Goal: Navigation & Orientation: Find specific page/section

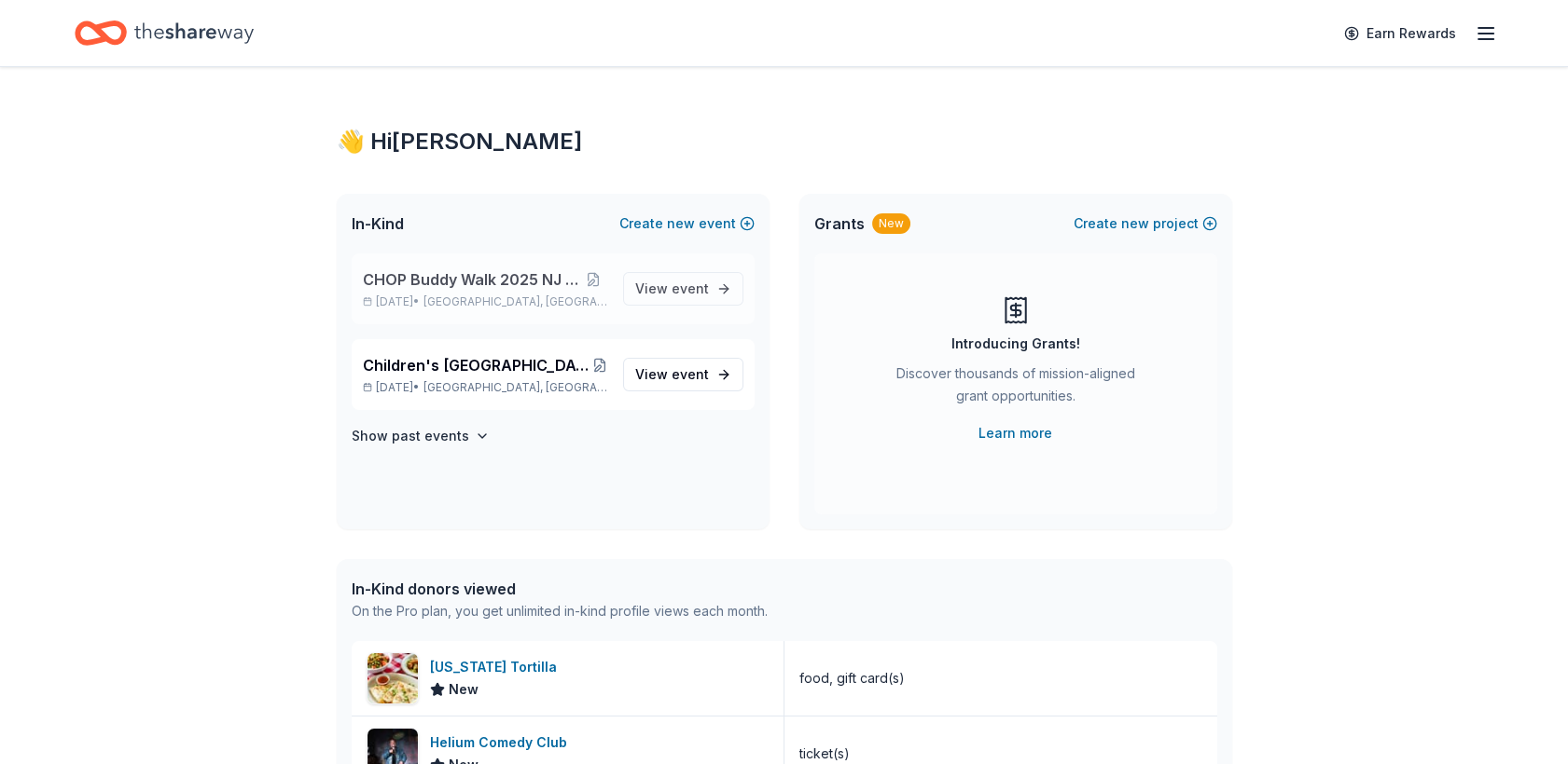
click at [453, 295] on p "[DATE] • [GEOGRAPHIC_DATA], [GEOGRAPHIC_DATA]" at bounding box center [485, 302] width 245 height 15
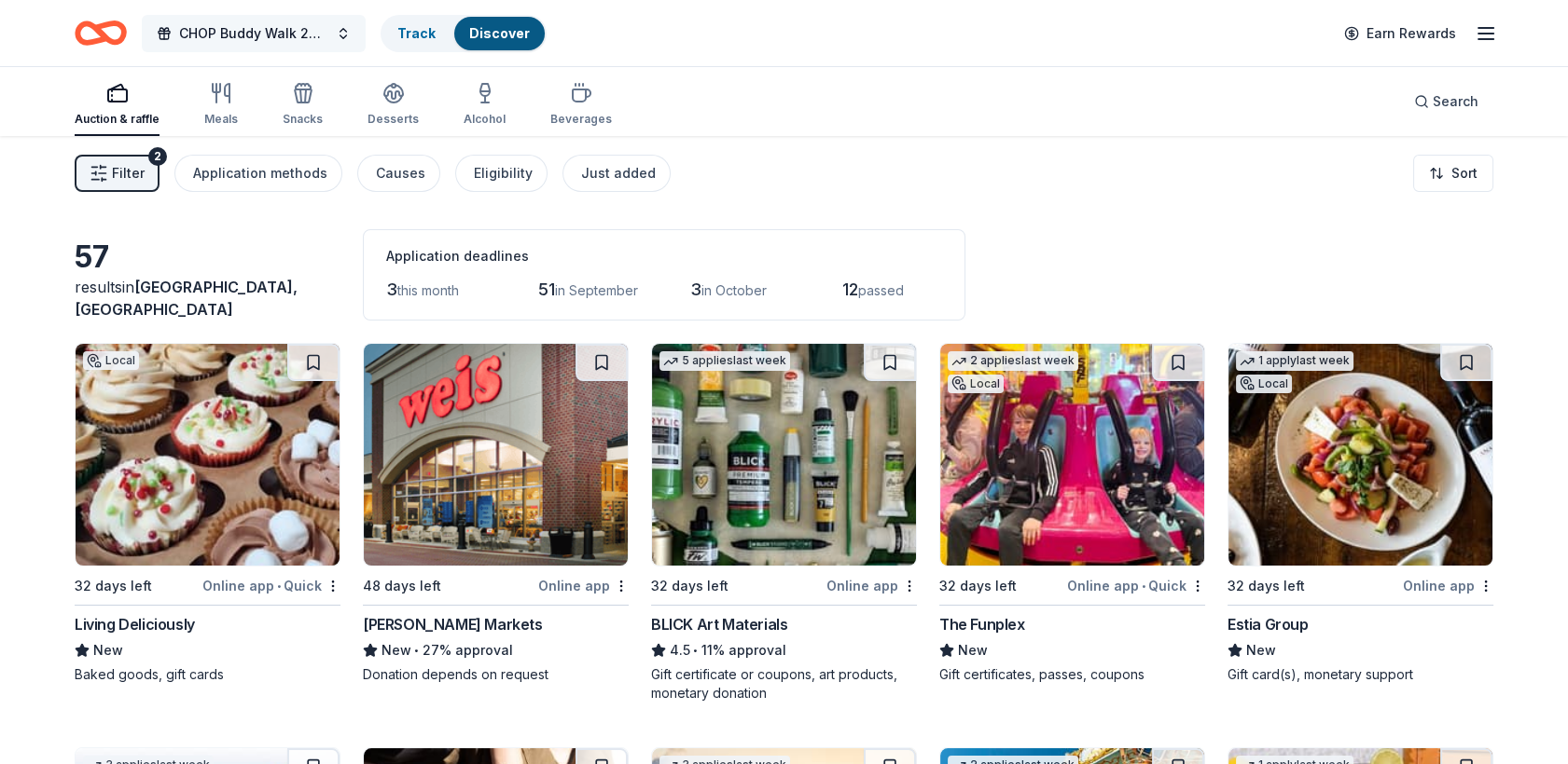
click at [338, 36] on button "CHOP Buddy Walk 2025 NJ Donations" at bounding box center [253, 33] width 224 height 37
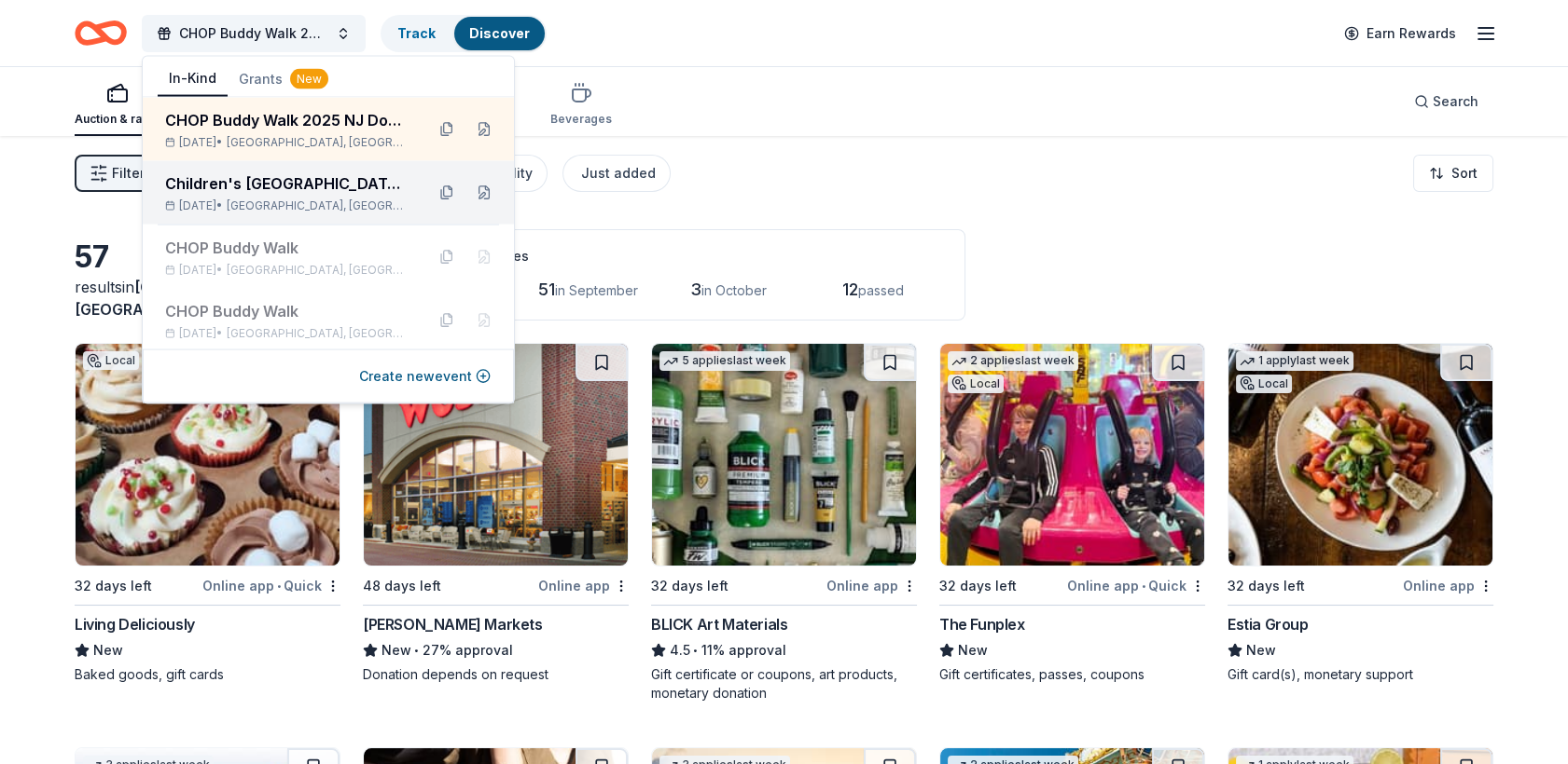
click at [296, 193] on div "Children's [GEOGRAPHIC_DATA] (CHOP) Buddy Walk and Family Fun Day" at bounding box center [287, 184] width 244 height 22
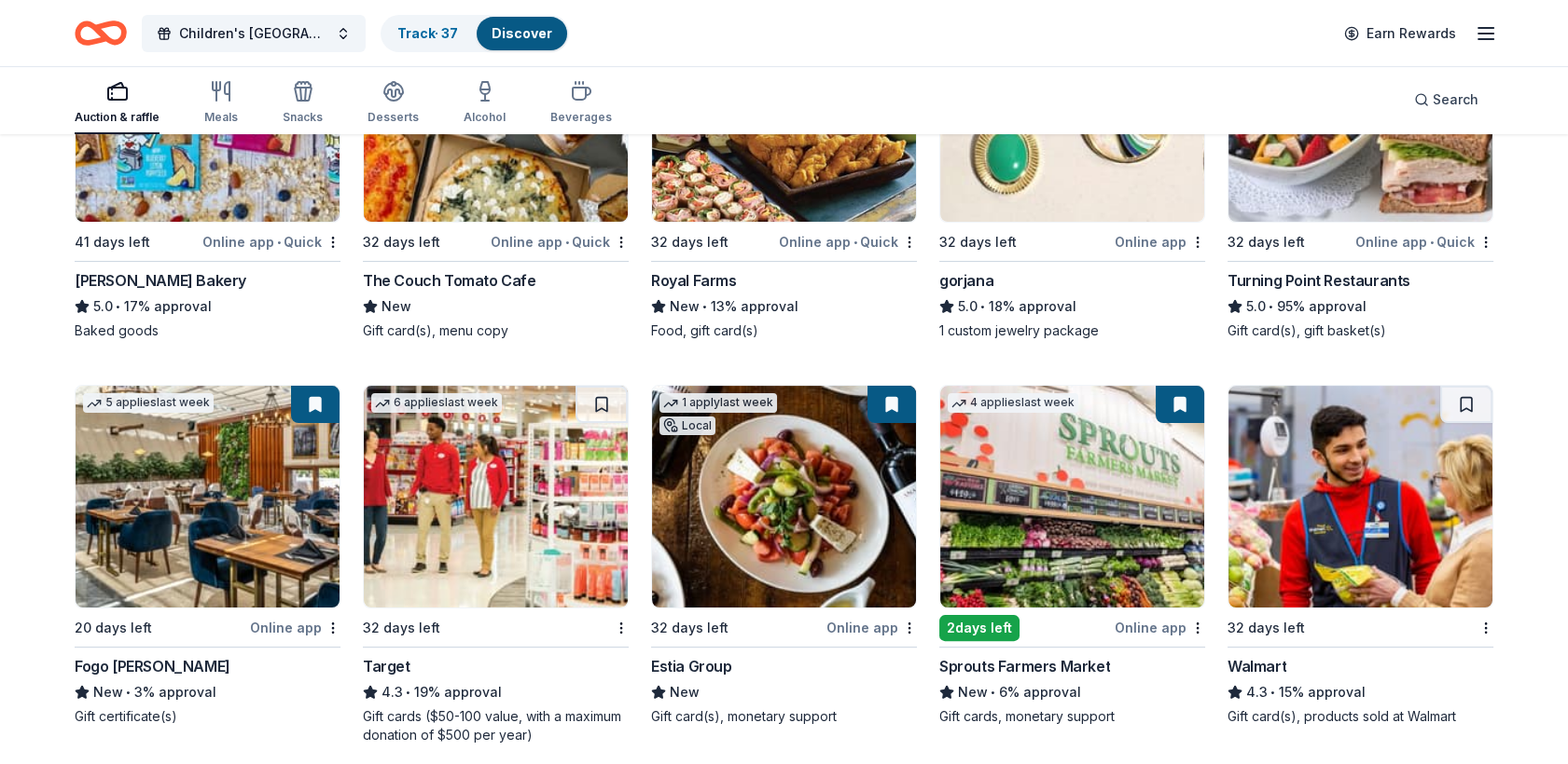
scroll to position [1151, 0]
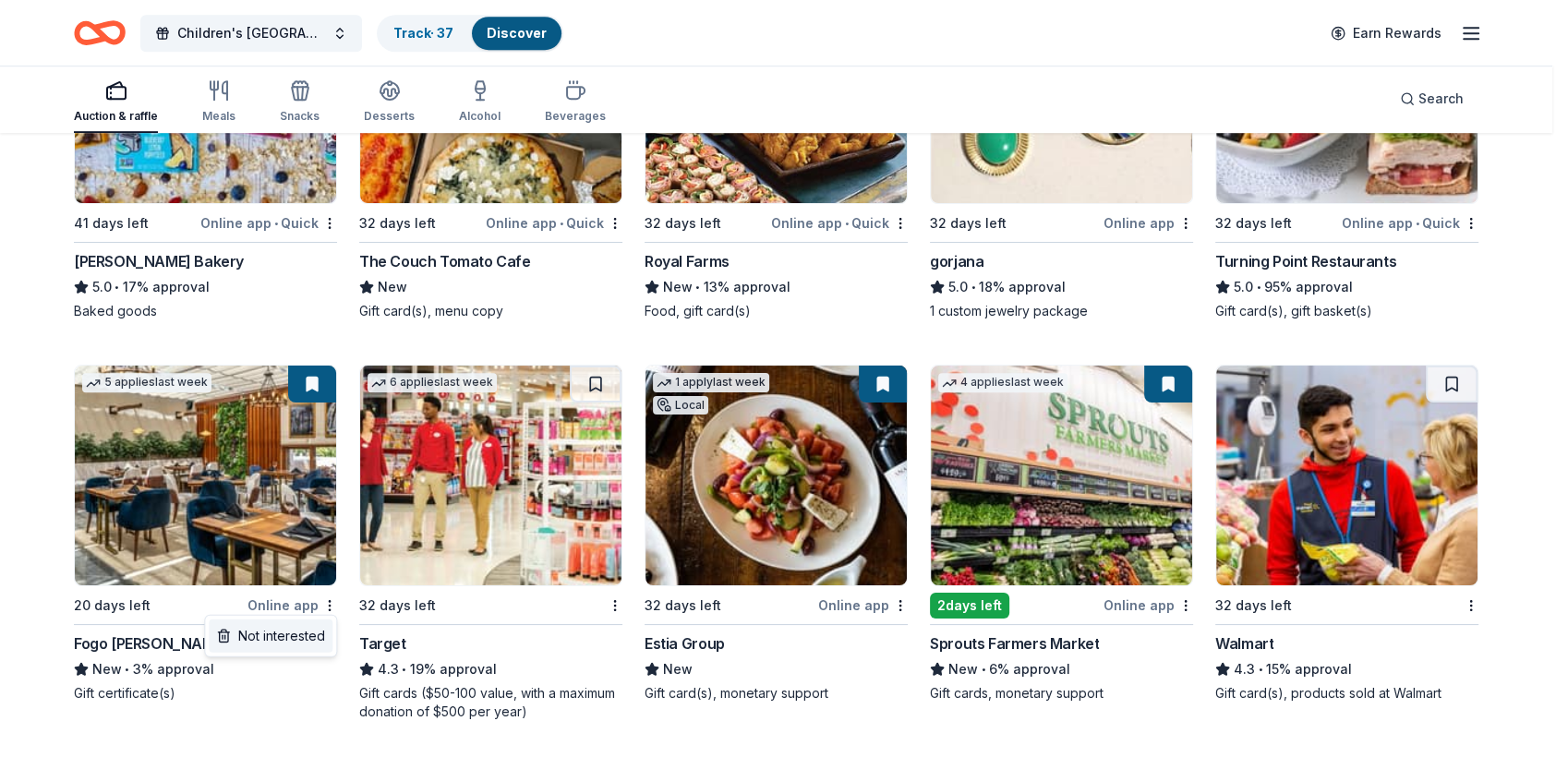
click at [273, 652] on div "Not interested" at bounding box center [271, 636] width 124 height 33
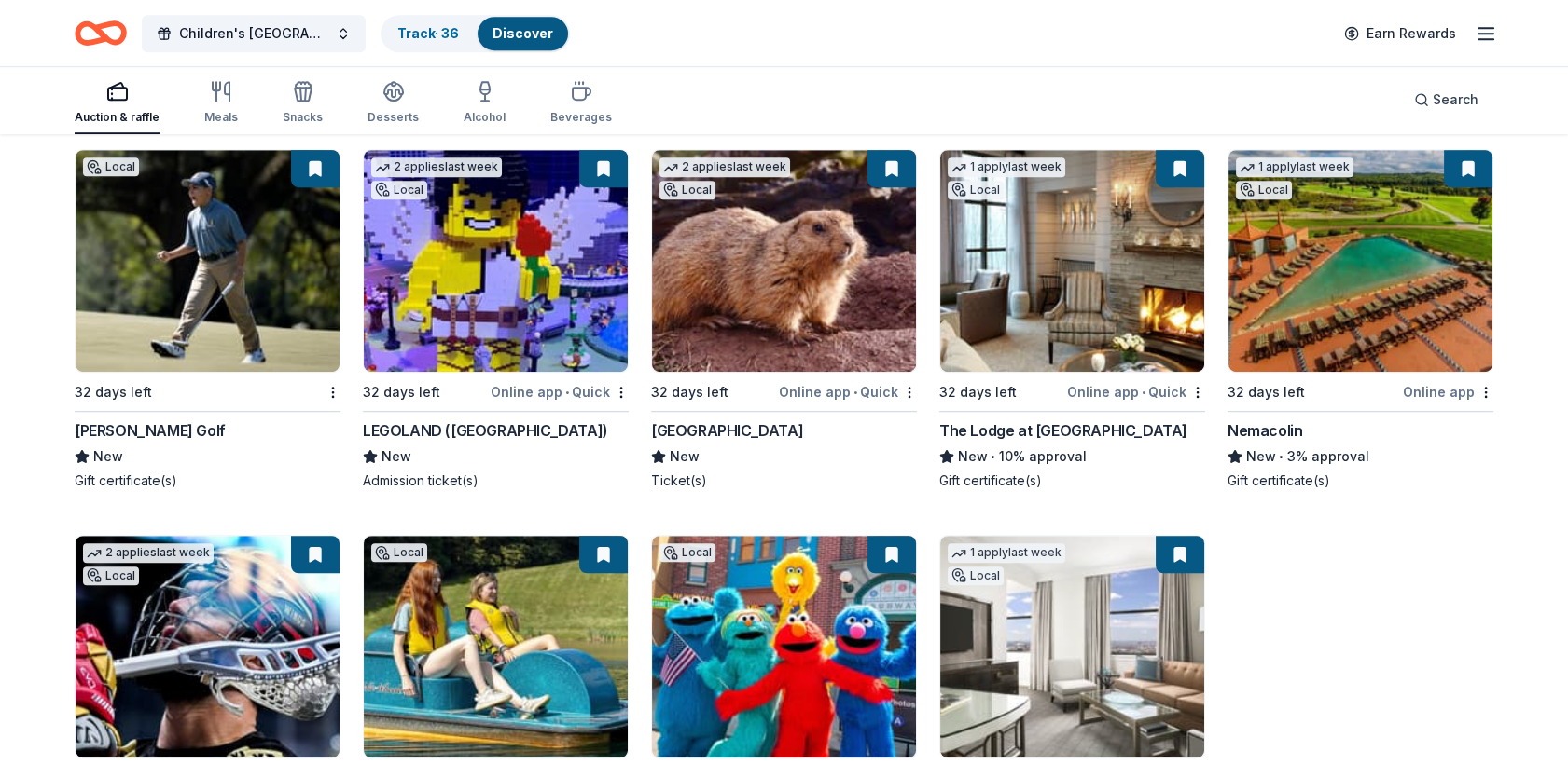
scroll to position [2577, 0]
